Goal: Task Accomplishment & Management: Manage account settings

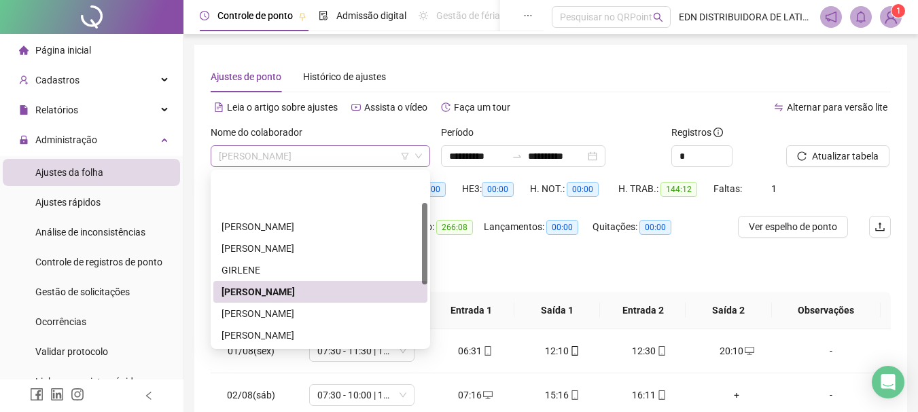
click at [327, 147] on span "[PERSON_NAME]" at bounding box center [320, 156] width 203 height 20
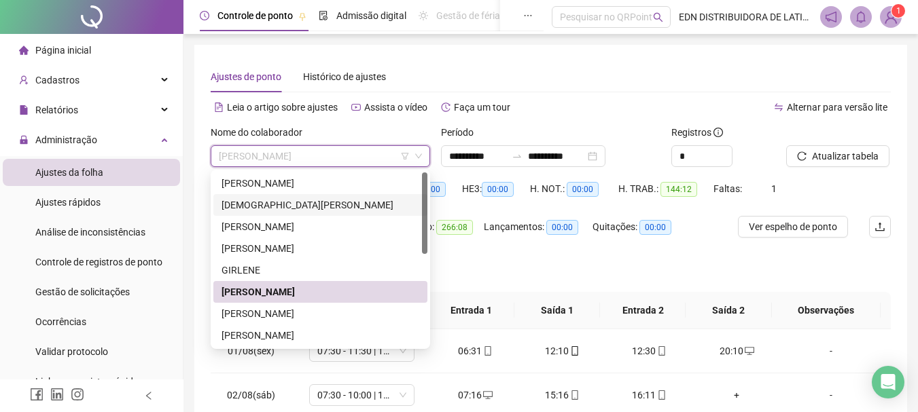
click at [241, 210] on div "[DEMOGRAPHIC_DATA][PERSON_NAME]" at bounding box center [320, 205] width 198 height 15
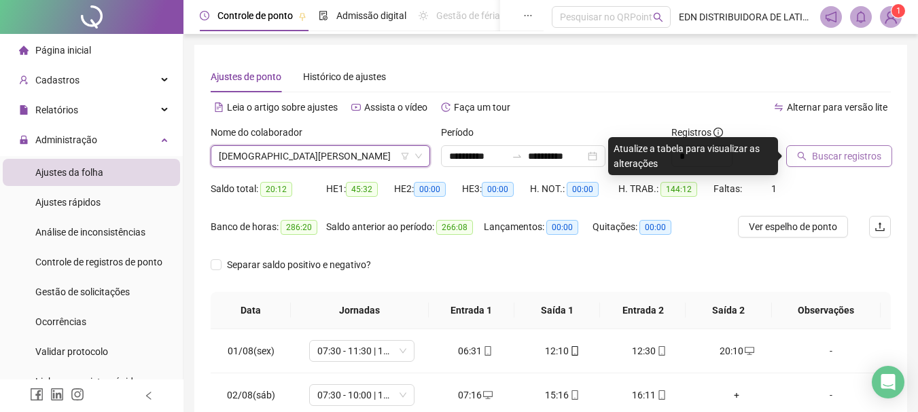
click at [883, 159] on button "Buscar registros" at bounding box center [839, 156] width 106 height 22
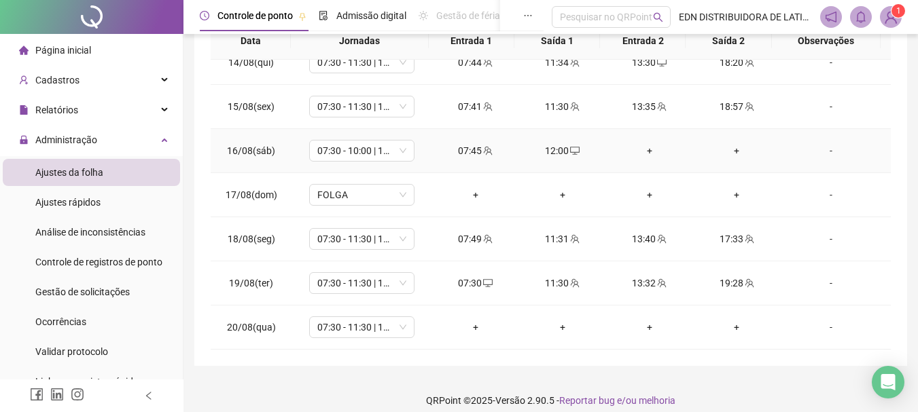
scroll to position [282, 0]
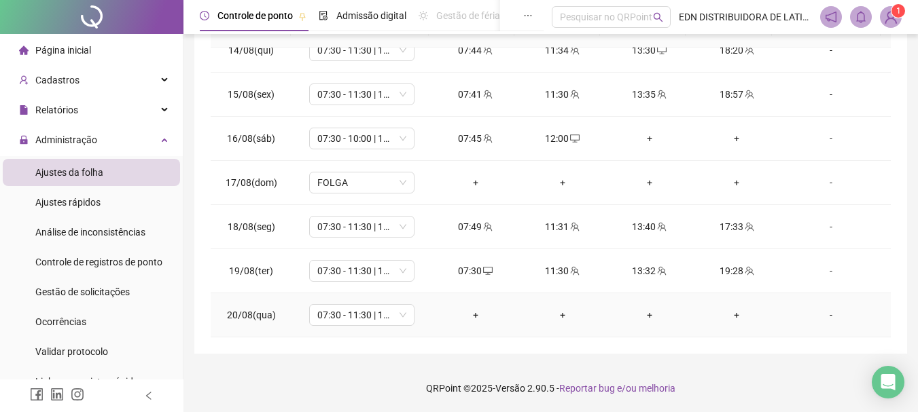
click at [469, 314] on div "+" at bounding box center [475, 315] width 65 height 15
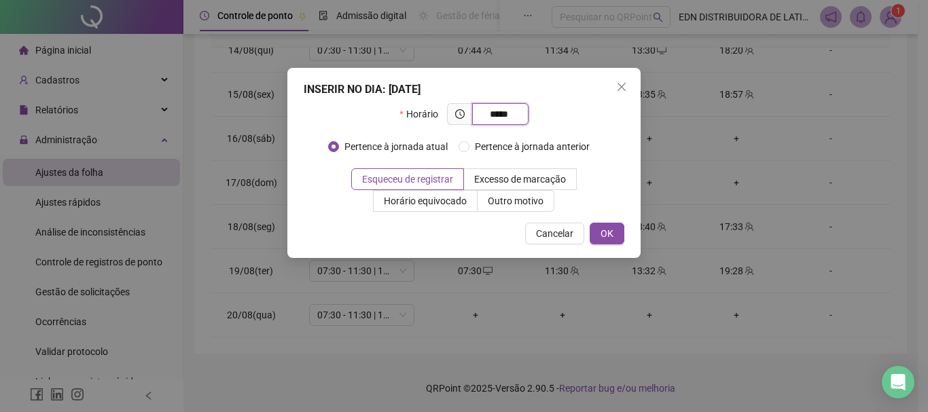
type input "*****"
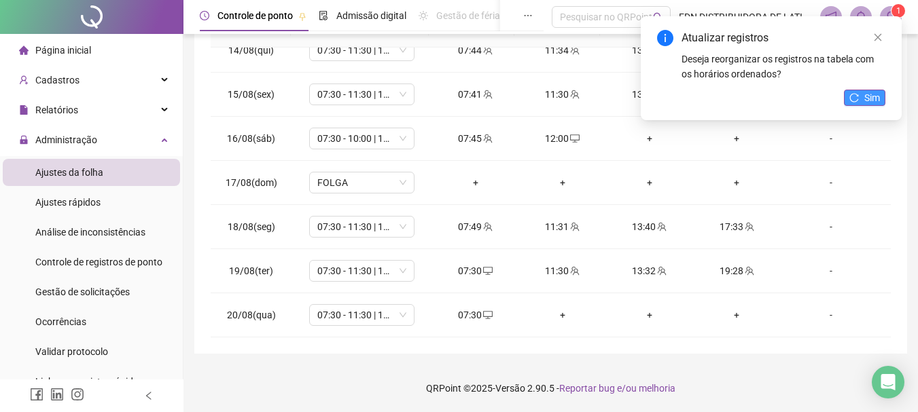
click at [851, 94] on icon "reload" at bounding box center [854, 98] width 10 height 10
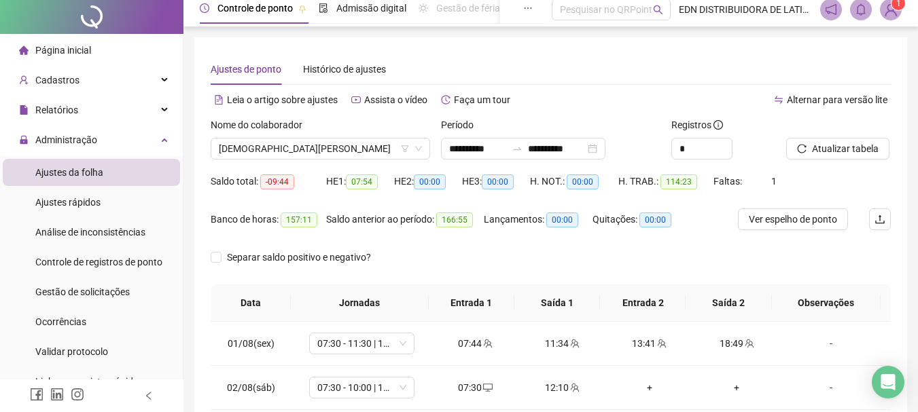
scroll to position [0, 0]
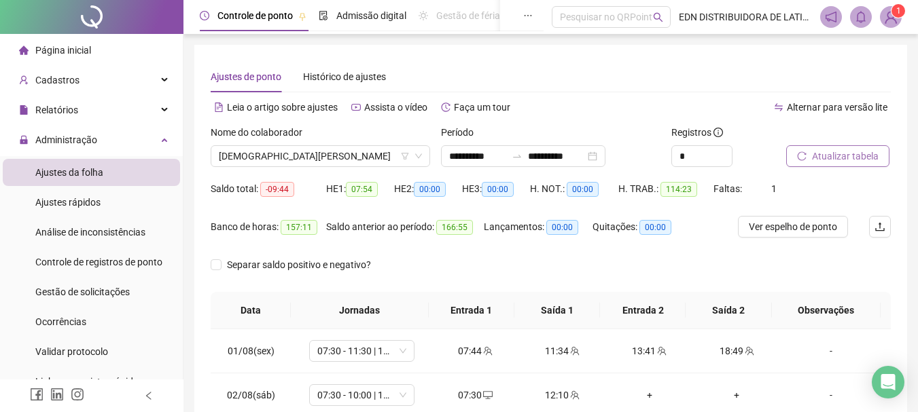
click at [851, 151] on span "Atualizar tabela" at bounding box center [845, 156] width 67 height 15
click at [793, 226] on span "Ver espelho de ponto" at bounding box center [793, 226] width 88 height 15
click at [378, 171] on div "Nome do colaborador [DEMOGRAPHIC_DATA][PERSON_NAME]" at bounding box center [320, 151] width 230 height 53
click at [377, 155] on span "[DEMOGRAPHIC_DATA][PERSON_NAME]" at bounding box center [320, 156] width 203 height 20
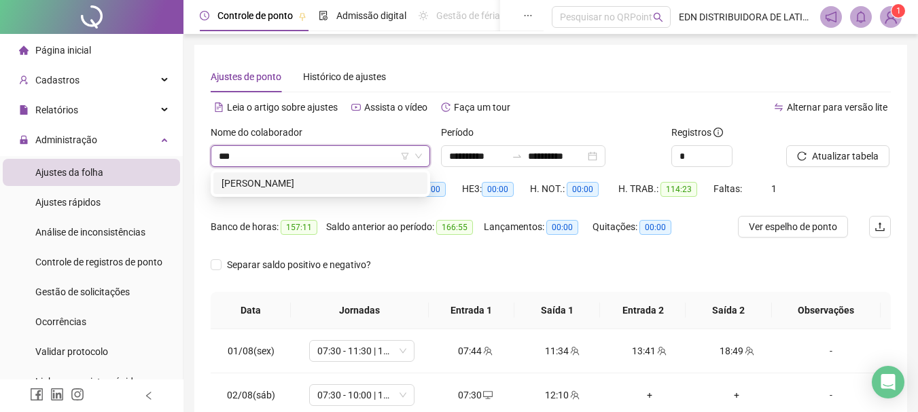
type input "****"
click at [298, 183] on div "[PERSON_NAME]" at bounding box center [320, 183] width 198 height 15
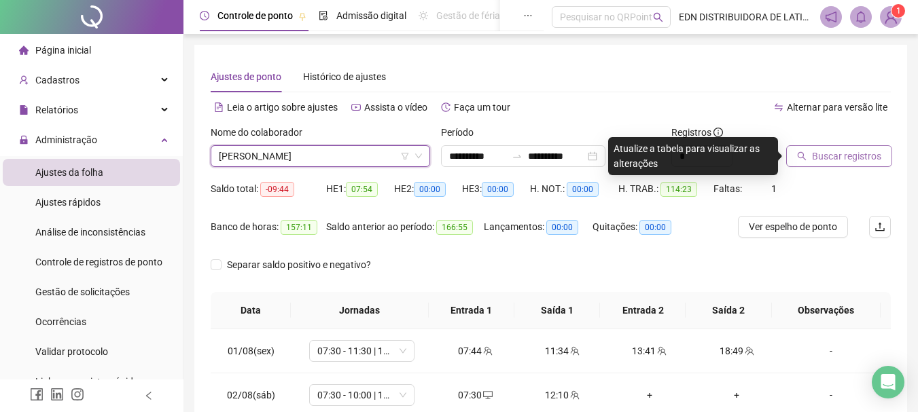
click at [844, 154] on span "Buscar registros" at bounding box center [846, 156] width 69 height 15
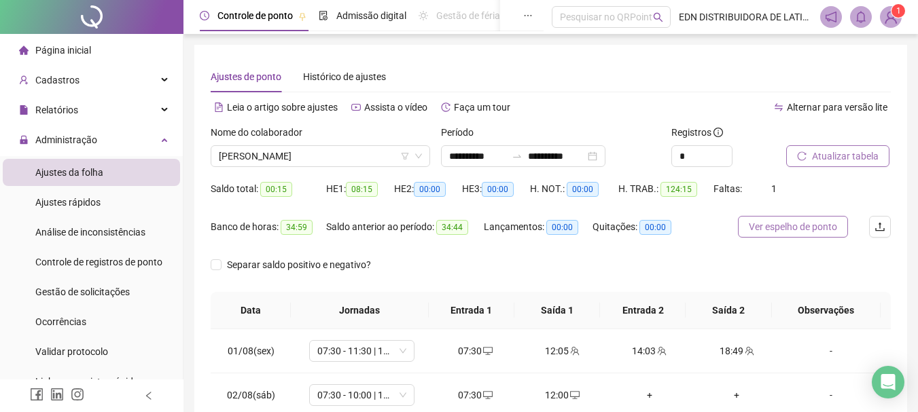
click at [807, 232] on span "Ver espelho de ponto" at bounding box center [793, 226] width 88 height 15
click at [796, 228] on span "Ver espelho de ponto" at bounding box center [793, 226] width 88 height 15
click at [368, 158] on span "[PERSON_NAME]" at bounding box center [320, 156] width 203 height 20
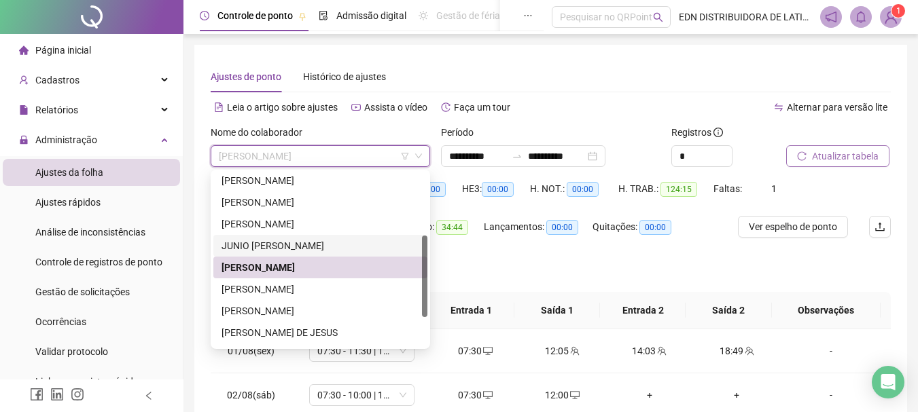
scroll to position [196, 0]
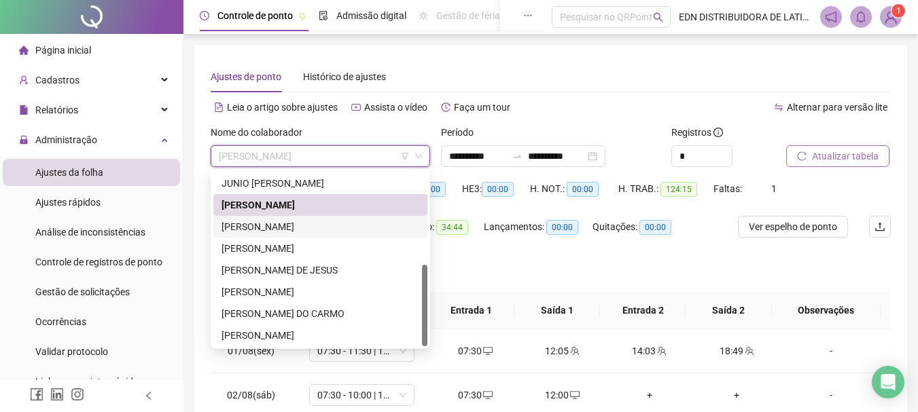
click at [266, 221] on div "[PERSON_NAME]" at bounding box center [320, 226] width 198 height 15
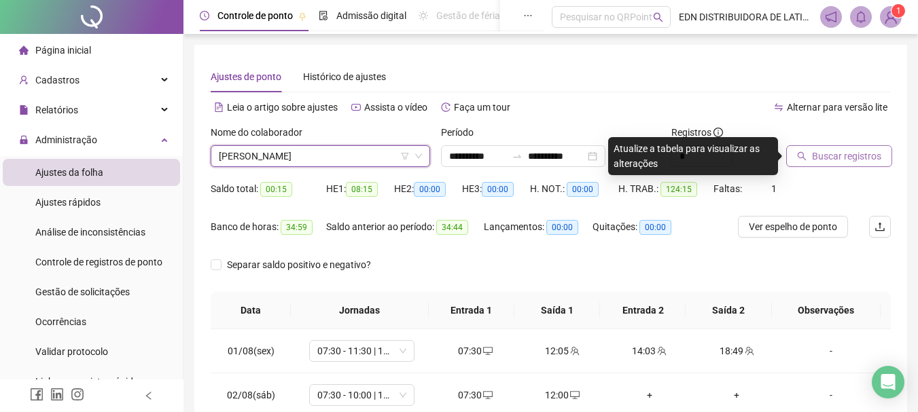
click at [878, 153] on button "Buscar registros" at bounding box center [839, 156] width 106 height 22
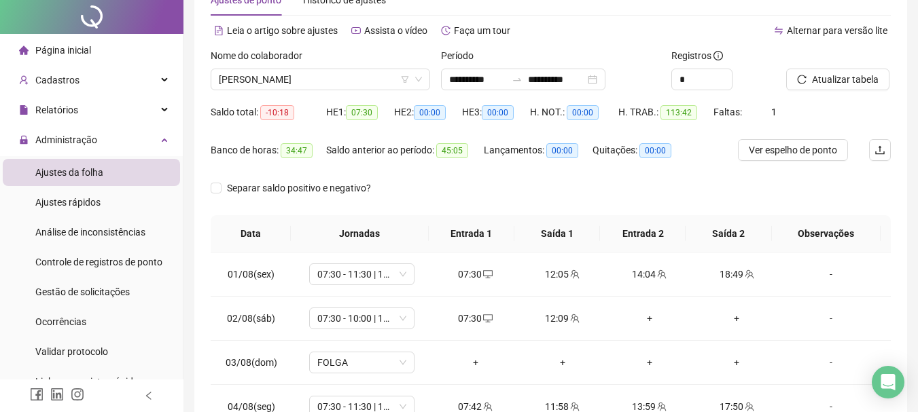
scroll to position [0, 0]
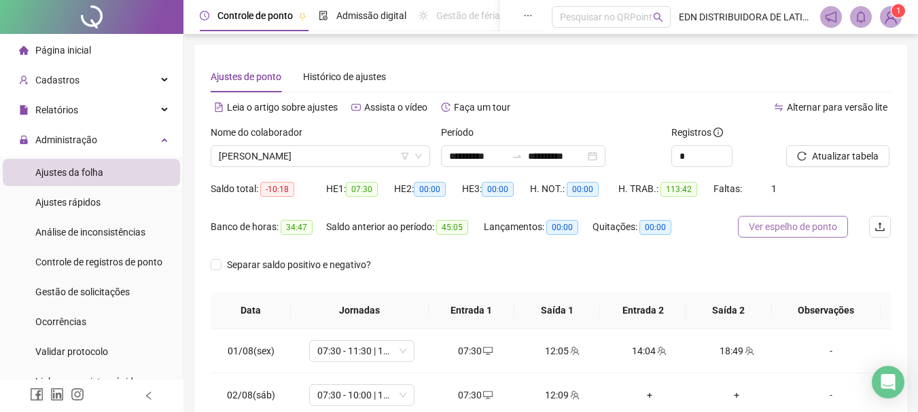
click at [790, 228] on span "Ver espelho de ponto" at bounding box center [793, 226] width 88 height 15
click at [791, 227] on span "Ver espelho de ponto" at bounding box center [808, 226] width 88 height 15
click at [779, 229] on span "Ver espelho de ponto" at bounding box center [808, 226] width 88 height 15
click at [847, 160] on span "Atualizar tabela" at bounding box center [845, 156] width 67 height 15
click at [847, 230] on span "Ver espelho de ponto" at bounding box center [808, 226] width 88 height 15
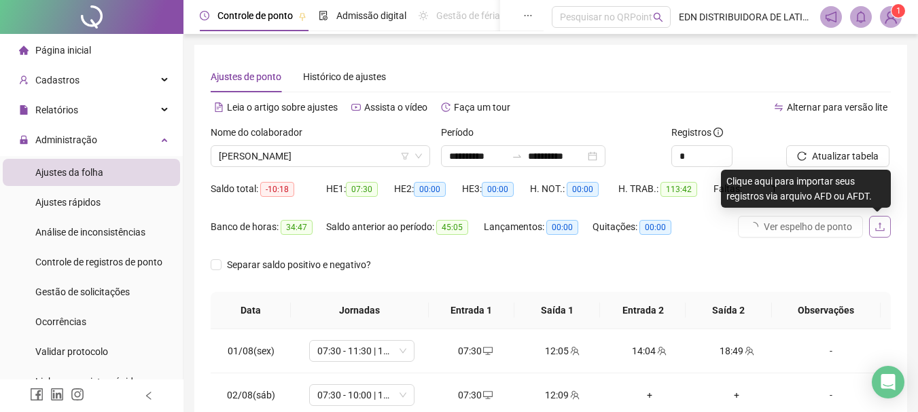
click at [882, 226] on icon "upload" at bounding box center [879, 226] width 11 height 11
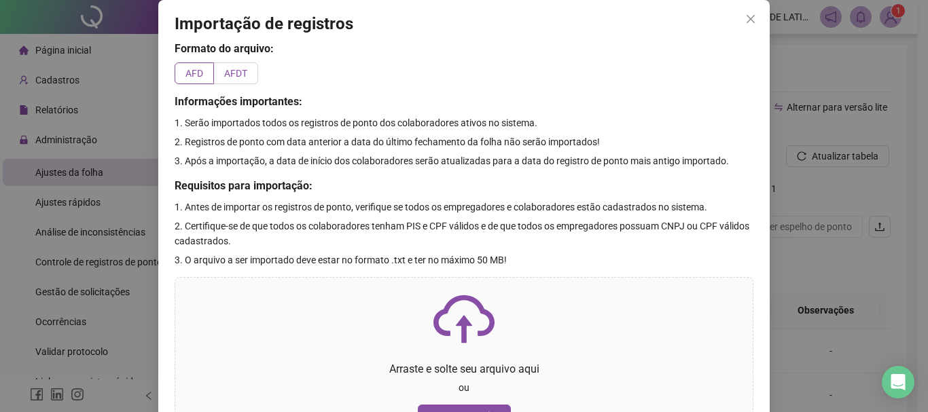
click at [237, 79] on label "AFDT" at bounding box center [236, 73] width 44 height 22
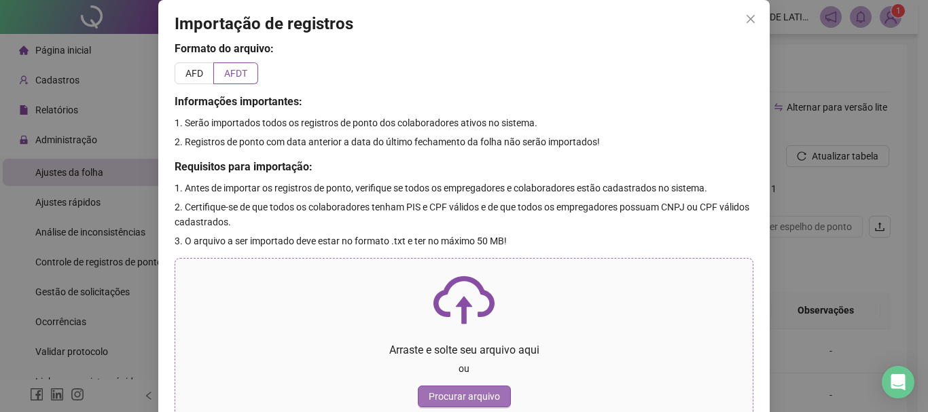
click at [440, 397] on span "Procurar arquivo" at bounding box center [464, 396] width 71 height 15
click at [755, 18] on span "Close" at bounding box center [751, 19] width 22 height 11
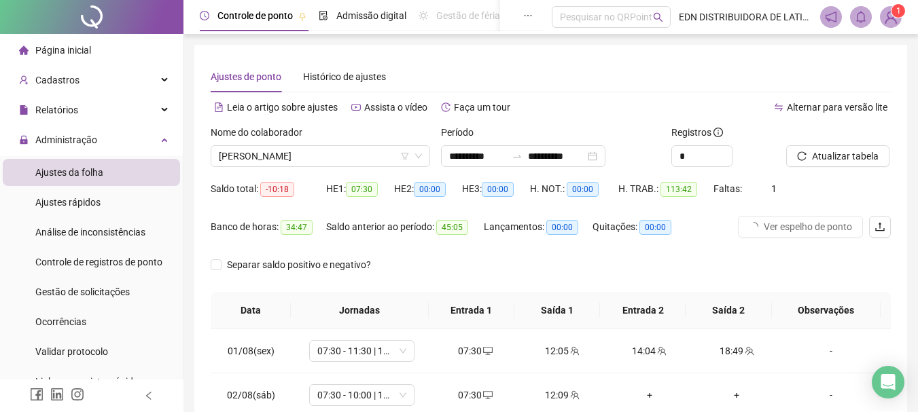
click at [83, 49] on span "Página inicial" at bounding box center [63, 50] width 56 height 11
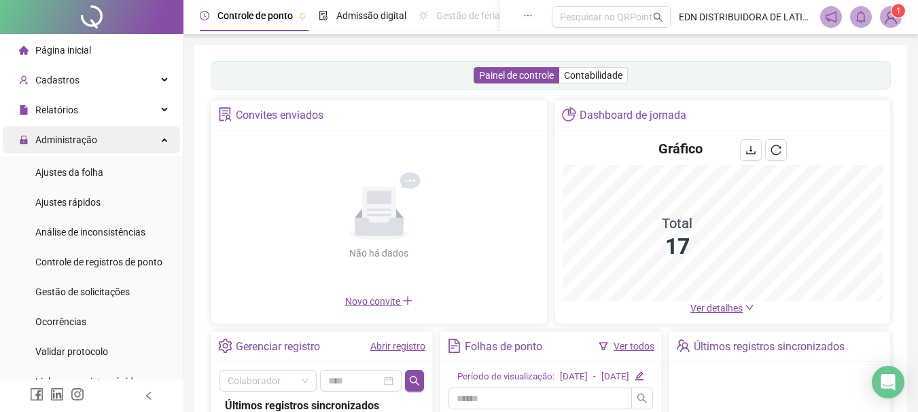
click at [105, 139] on div "Administração" at bounding box center [91, 139] width 177 height 27
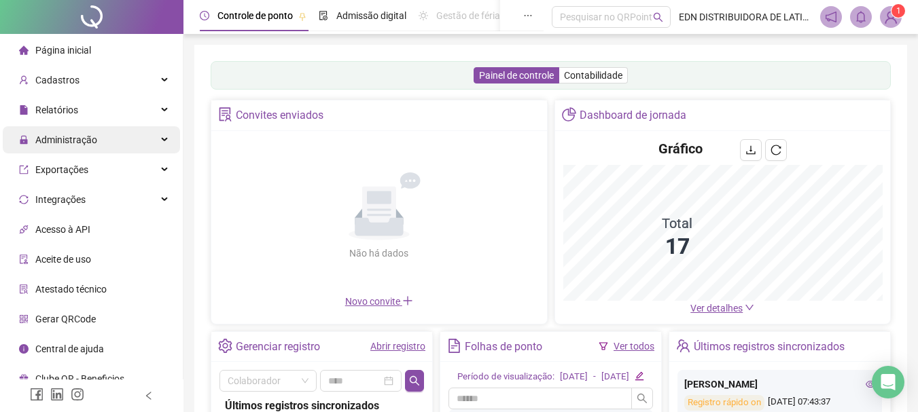
click at [168, 134] on div "Administração" at bounding box center [91, 139] width 177 height 27
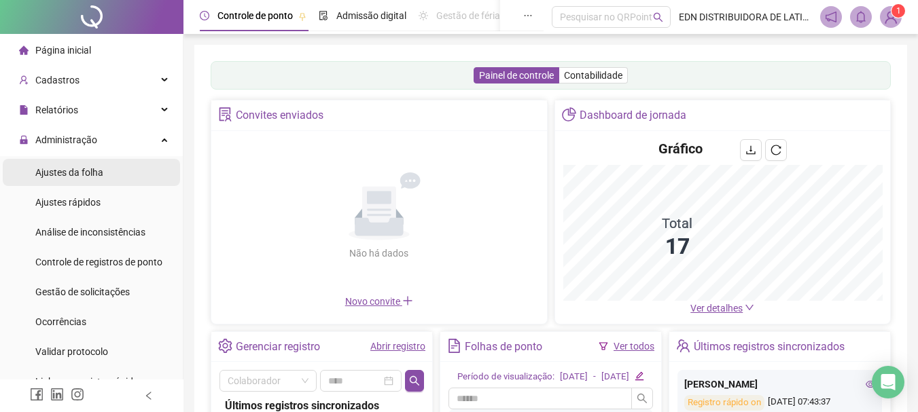
click at [103, 181] on li "Ajustes da folha" at bounding box center [91, 172] width 177 height 27
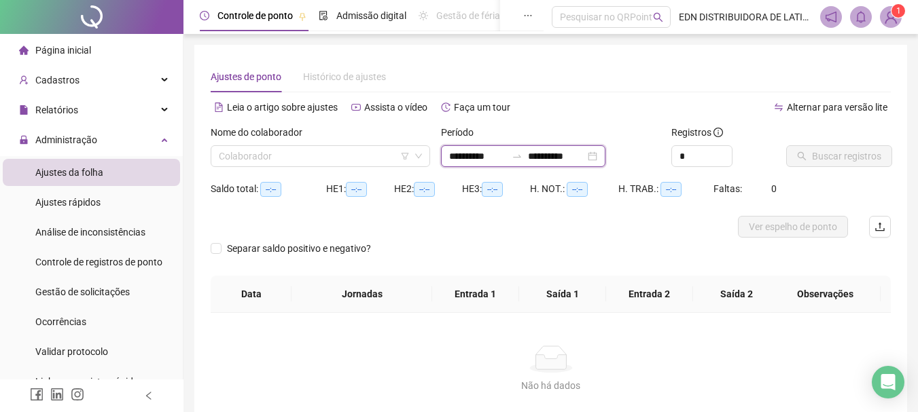
click at [554, 162] on input "**********" at bounding box center [556, 156] width 57 height 15
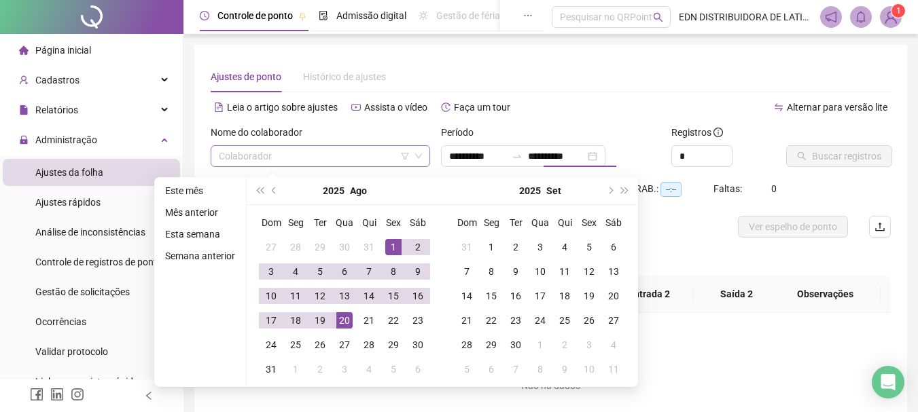
click at [259, 164] on input "search" at bounding box center [314, 156] width 191 height 20
type input "**********"
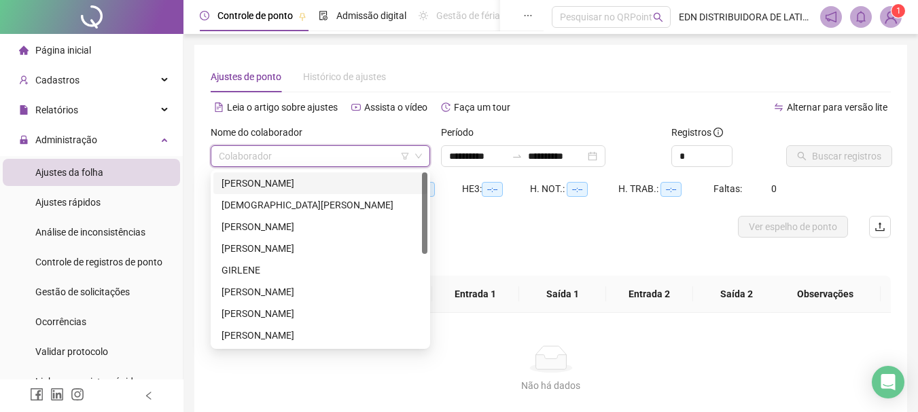
click at [268, 190] on div "[PERSON_NAME]" at bounding box center [320, 183] width 198 height 15
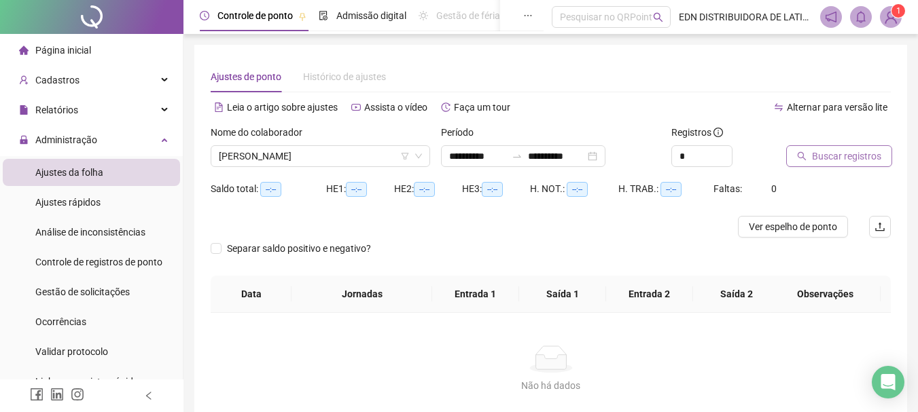
click at [843, 149] on span "Buscar registros" at bounding box center [846, 156] width 69 height 15
